Goal: Task Accomplishment & Management: Use online tool/utility

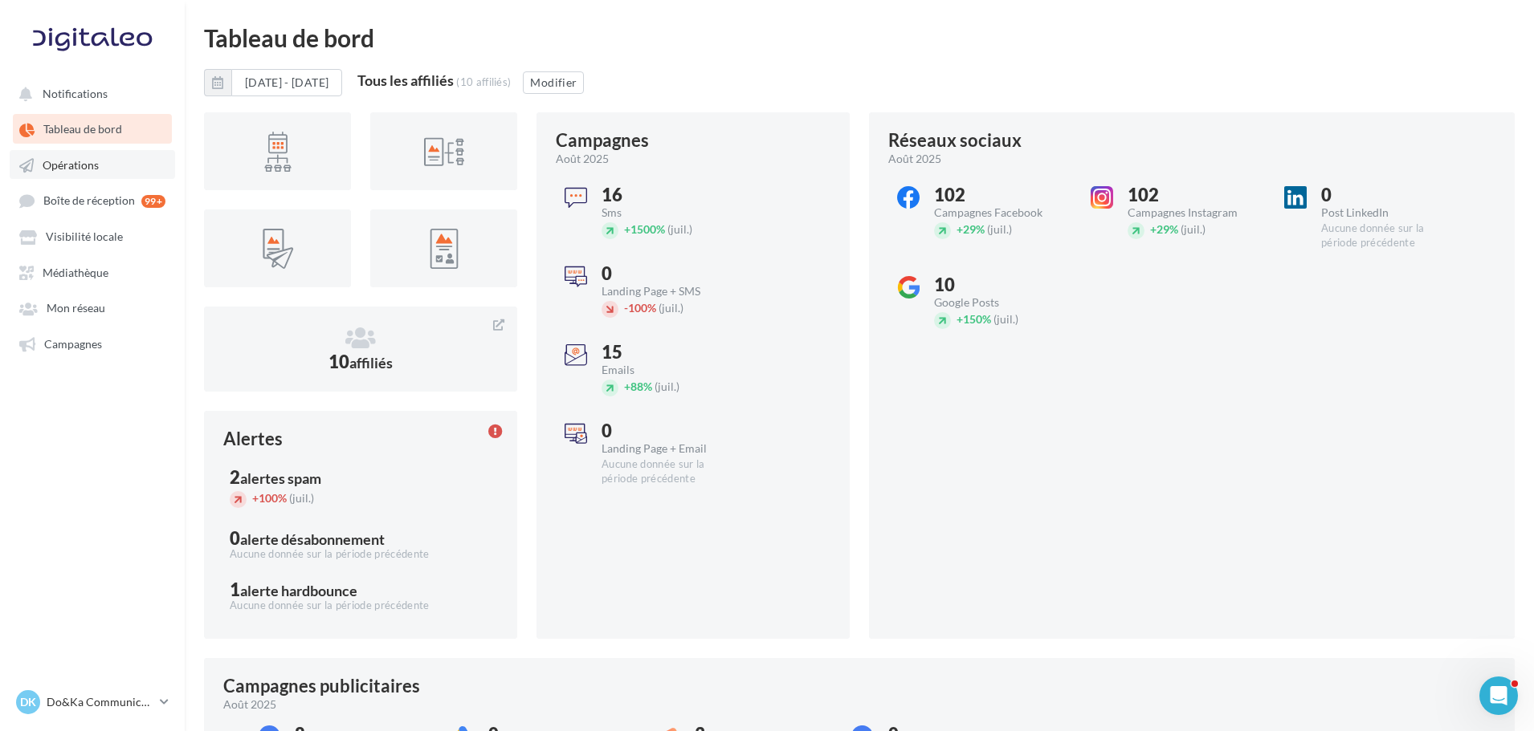
click at [74, 175] on link "Opérations" at bounding box center [92, 164] width 165 height 29
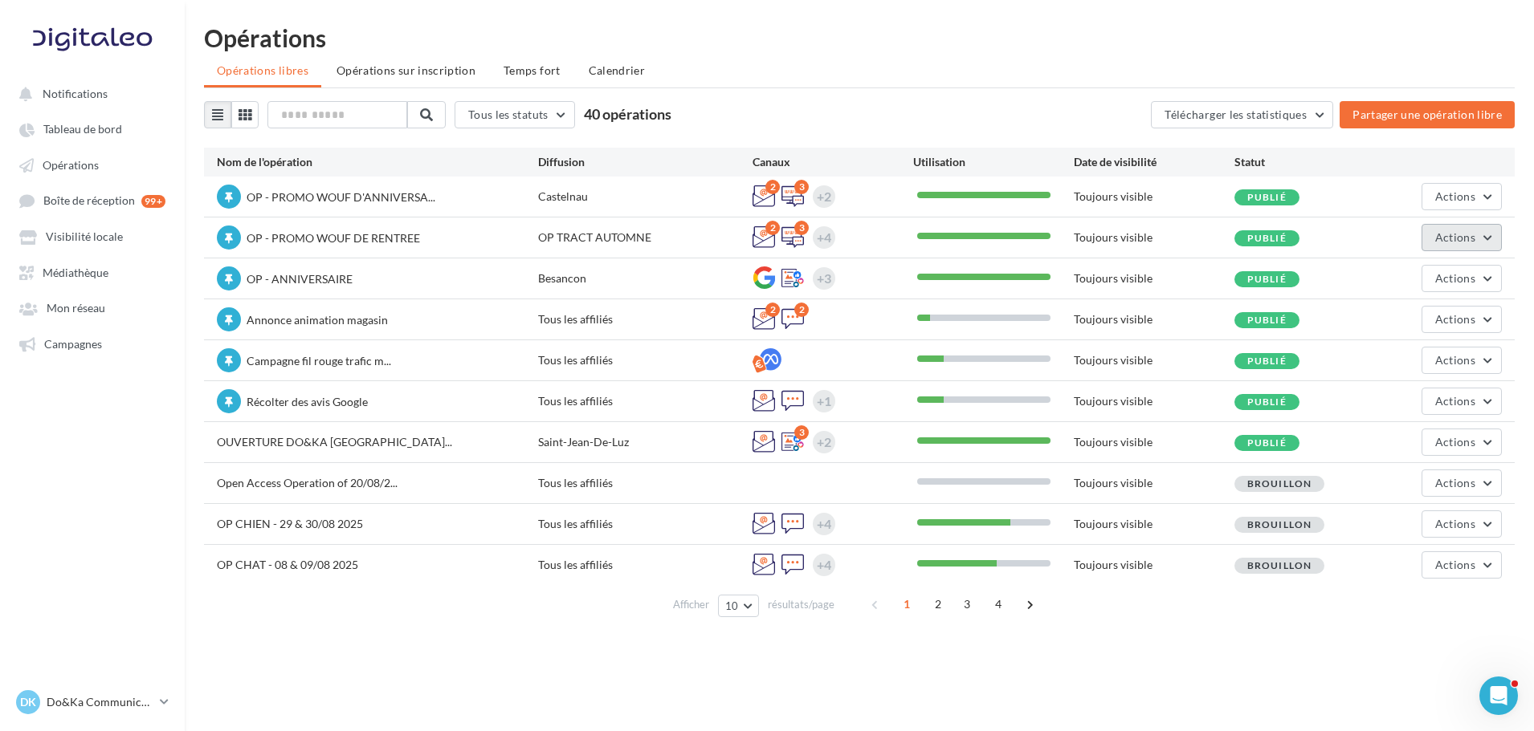
click at [1462, 237] on span "Actions" at bounding box center [1455, 237] width 40 height 14
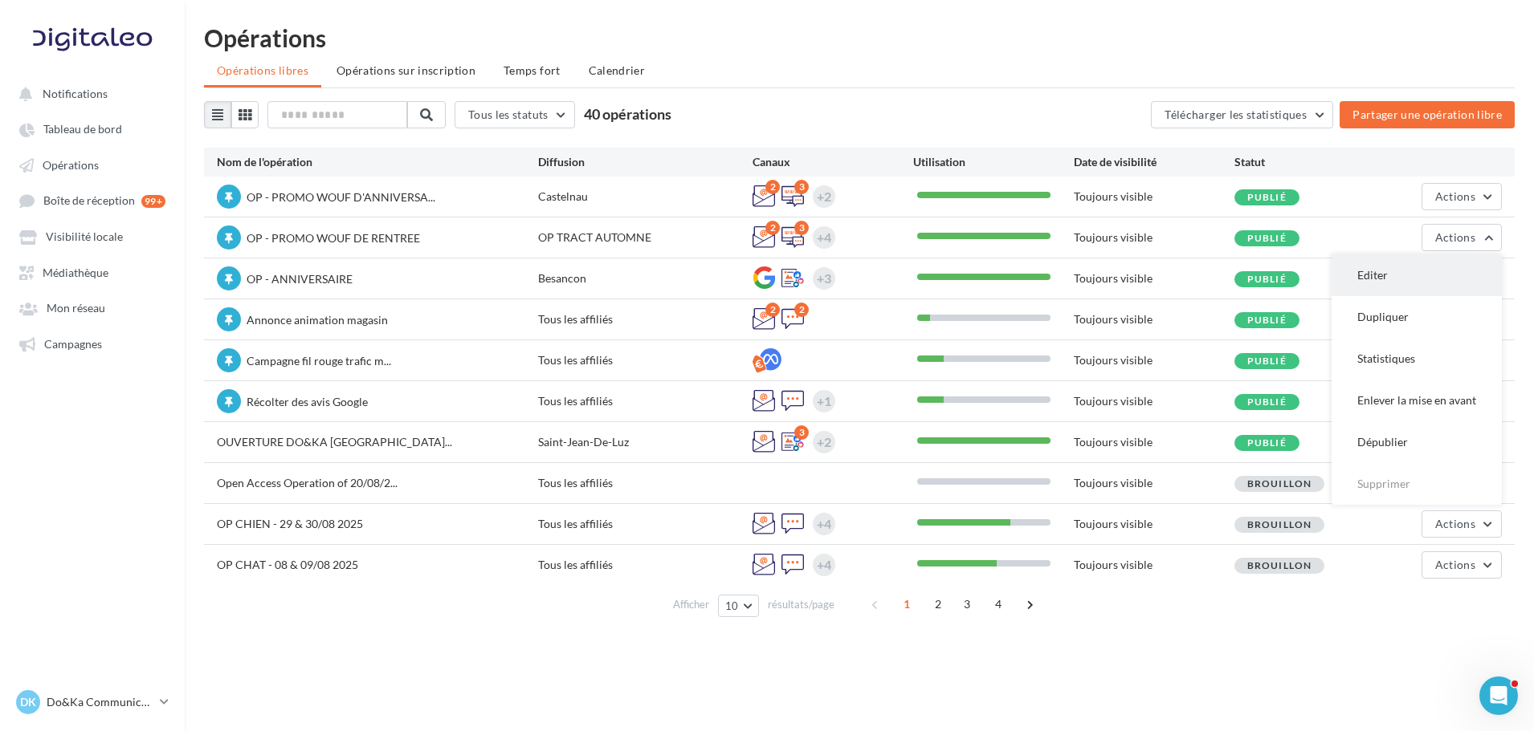
click at [1429, 273] on button "Editer" at bounding box center [1416, 276] width 170 height 42
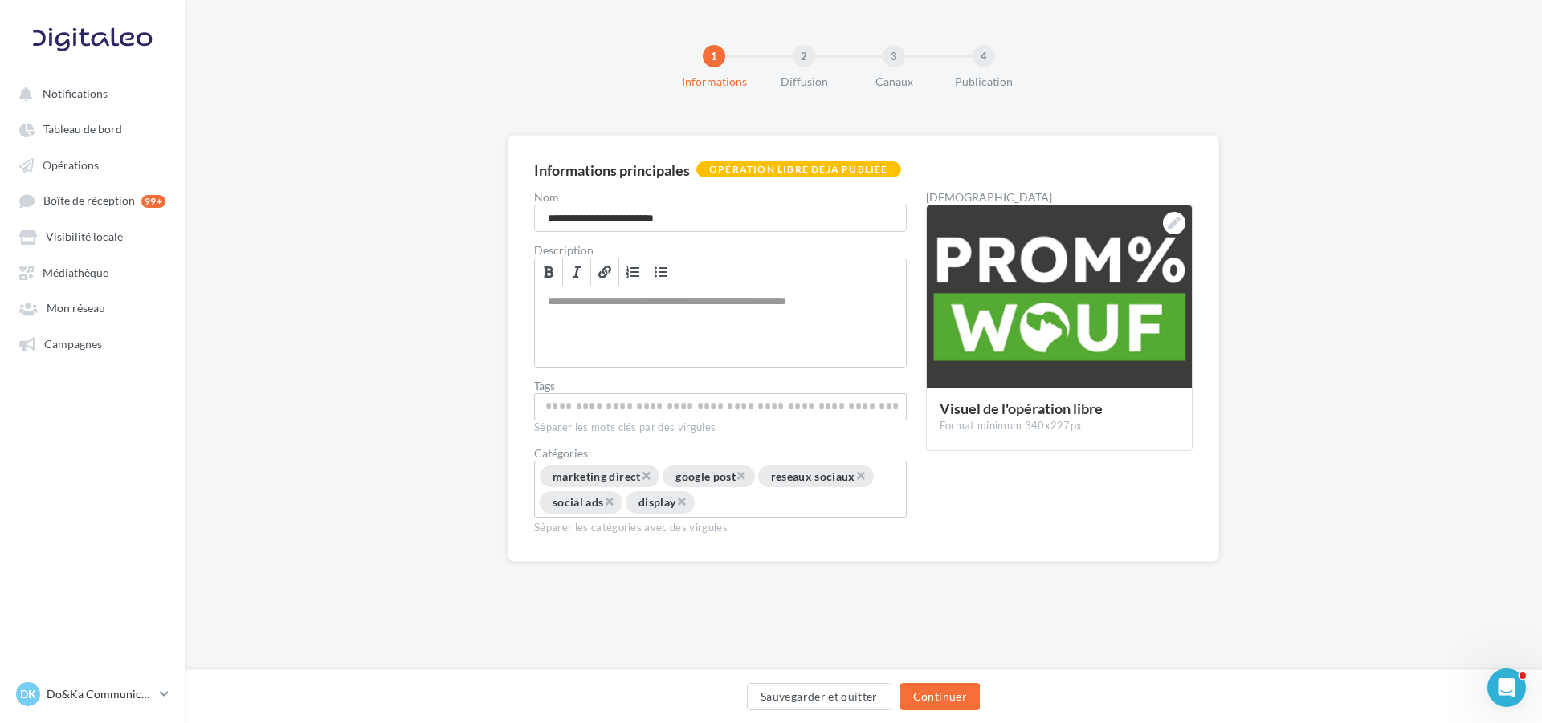
click at [1113, 93] on div "1 Informations 2 Diffusion 3 Canaux 4 Publication" at bounding box center [888, 74] width 1357 height 96
click at [970, 703] on button "Continuer" at bounding box center [939, 696] width 79 height 27
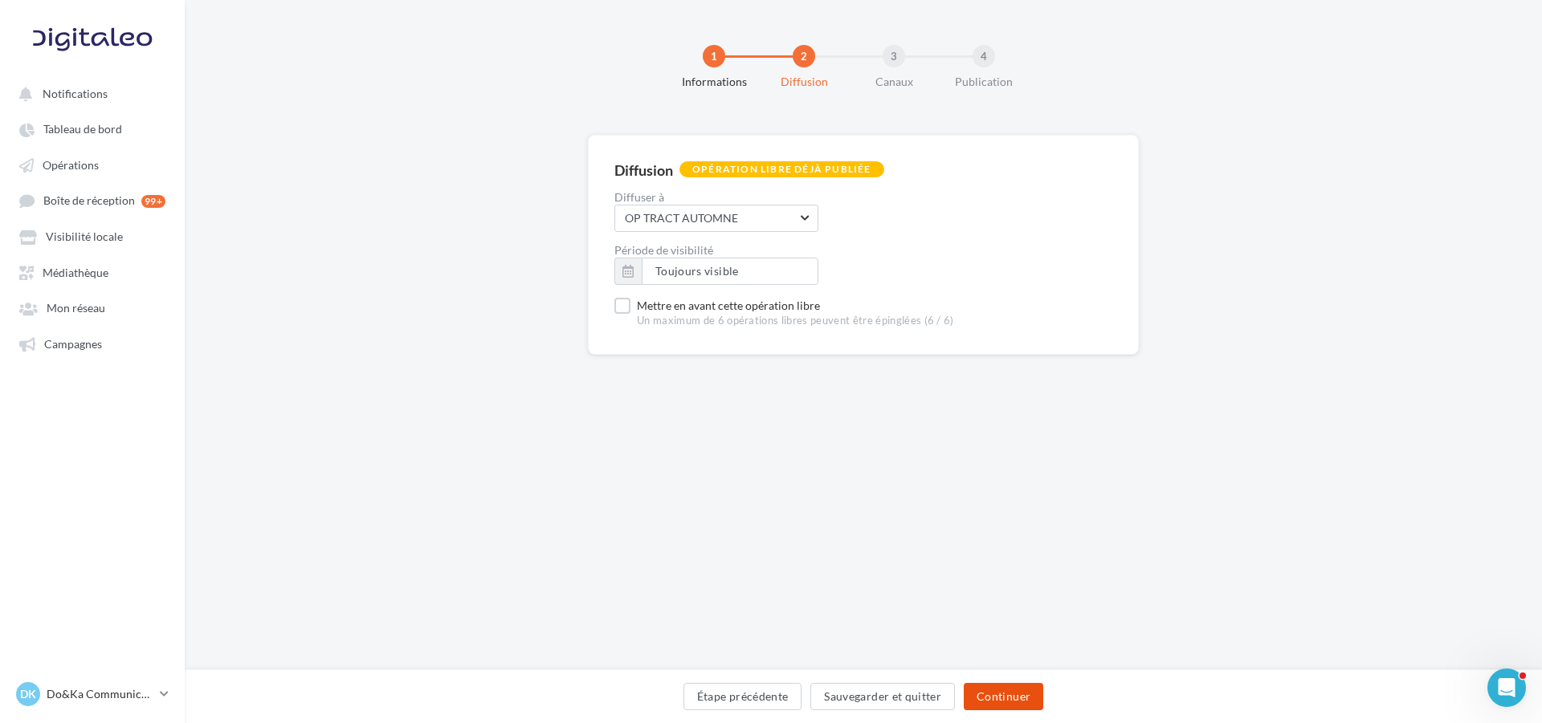
click at [976, 695] on button "Continuer" at bounding box center [1003, 696] width 79 height 27
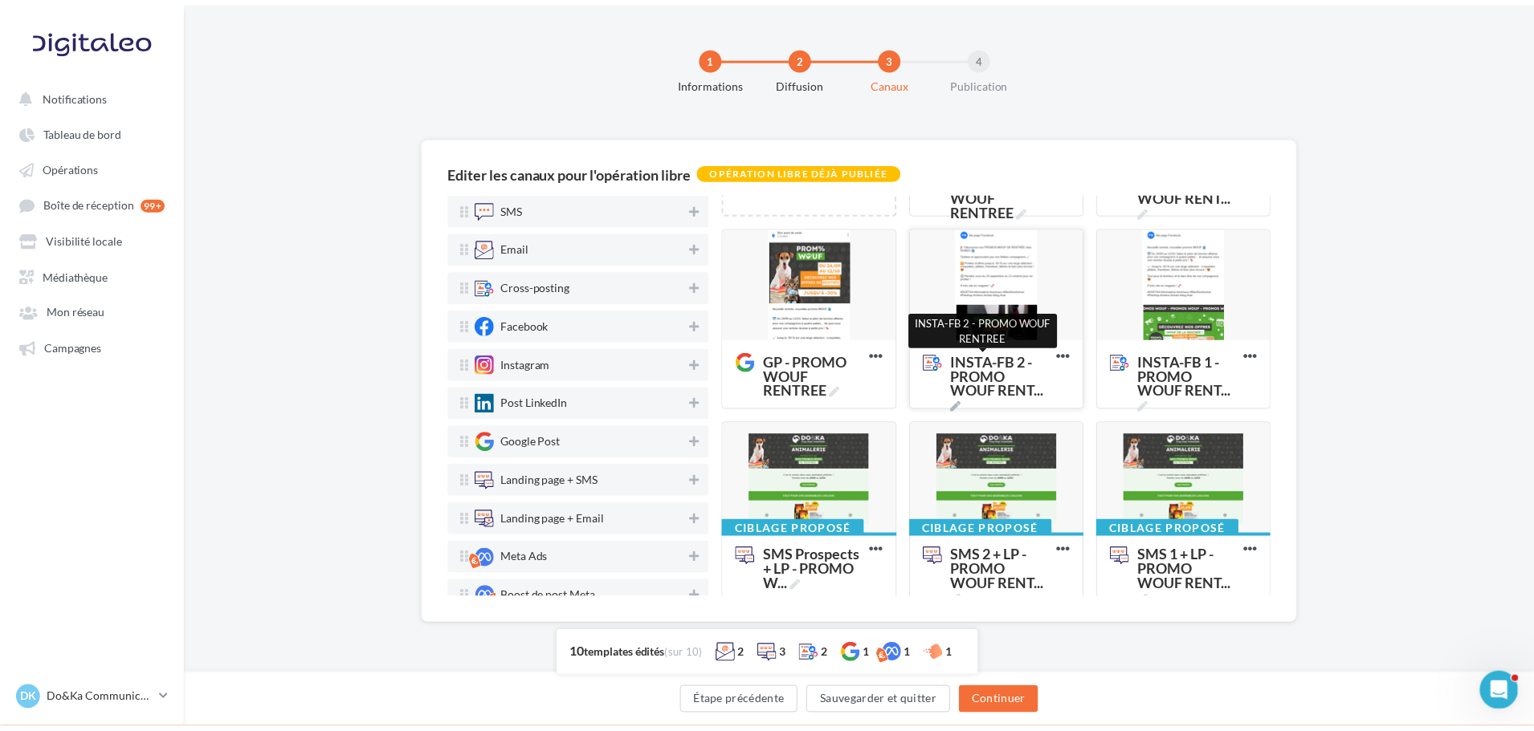
scroll to position [161, 0]
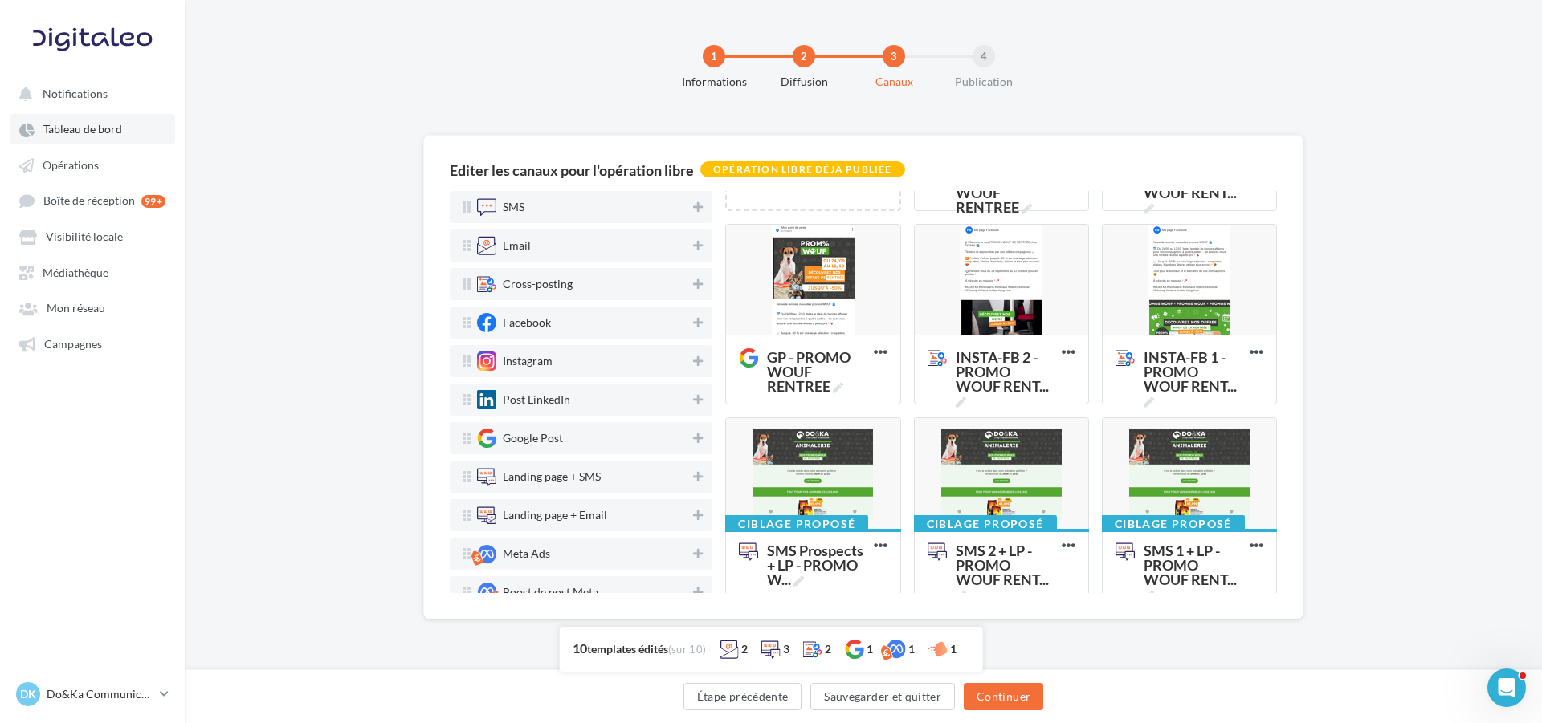
click at [111, 121] on link "Tableau de bord" at bounding box center [92, 128] width 165 height 29
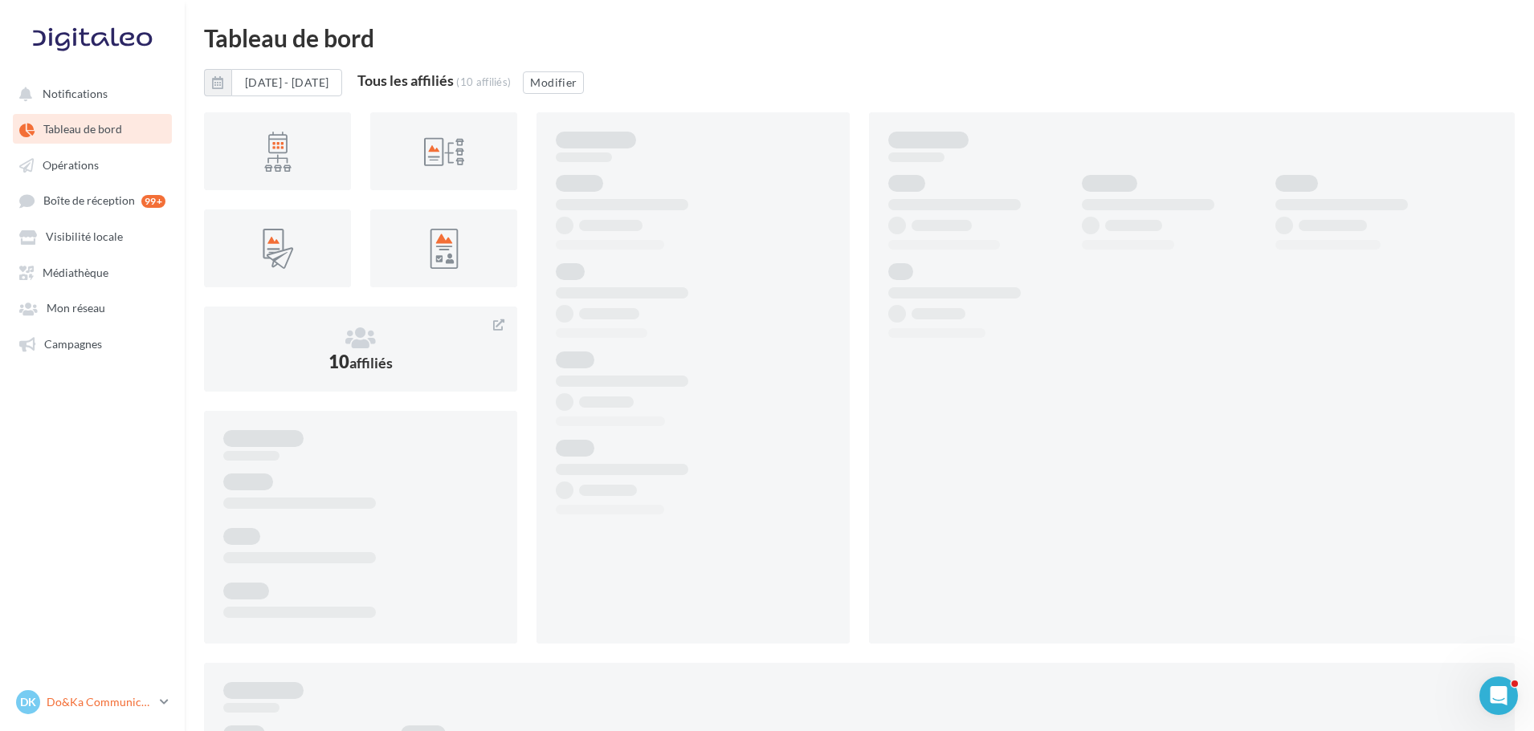
click at [75, 703] on p "Do&Ka Communication" at bounding box center [100, 703] width 107 height 16
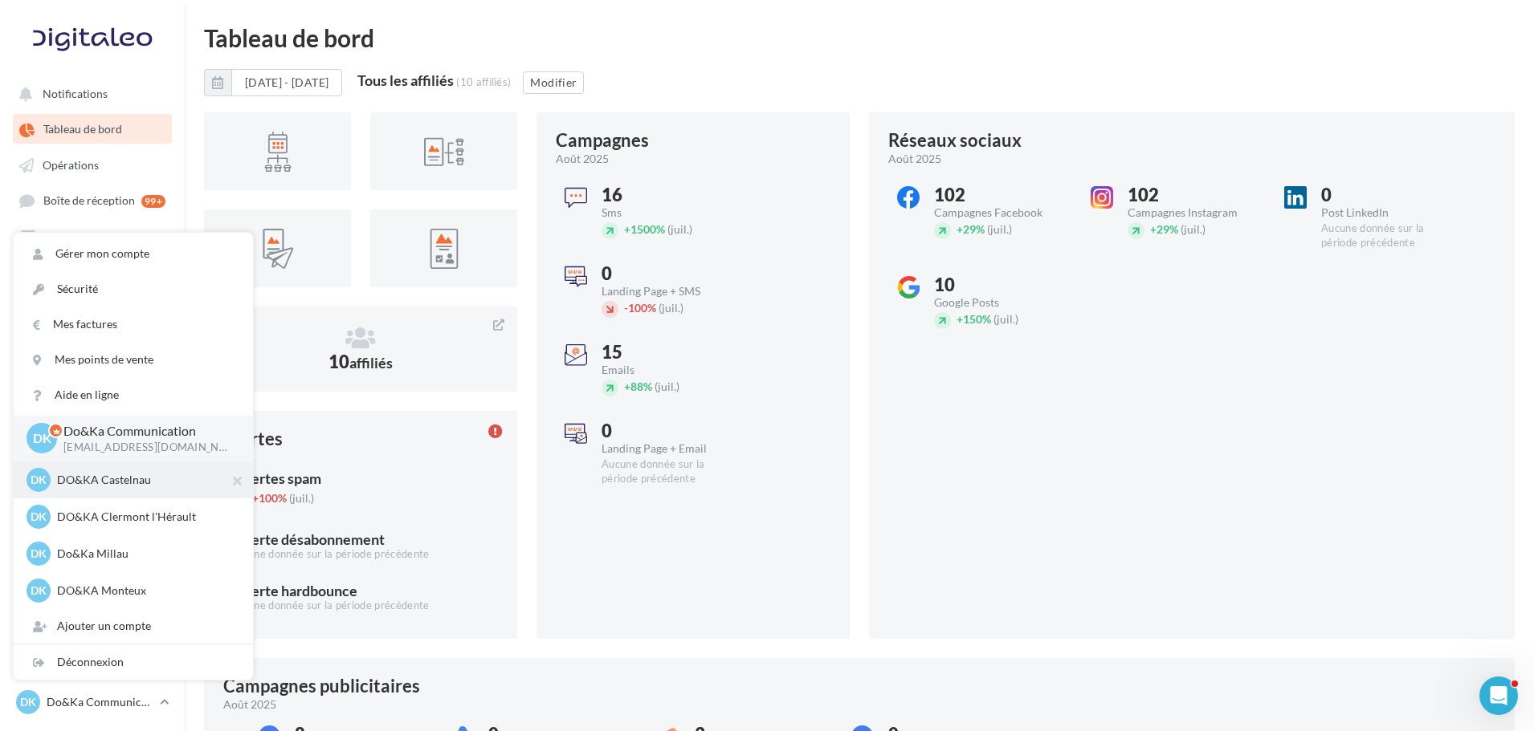
click at [137, 471] on div "DK DO&KA Castelnau [EMAIL_ADDRESS][DOMAIN_NAME]" at bounding box center [133, 480] width 214 height 24
